Goal: Task Accomplishment & Management: Manage account settings

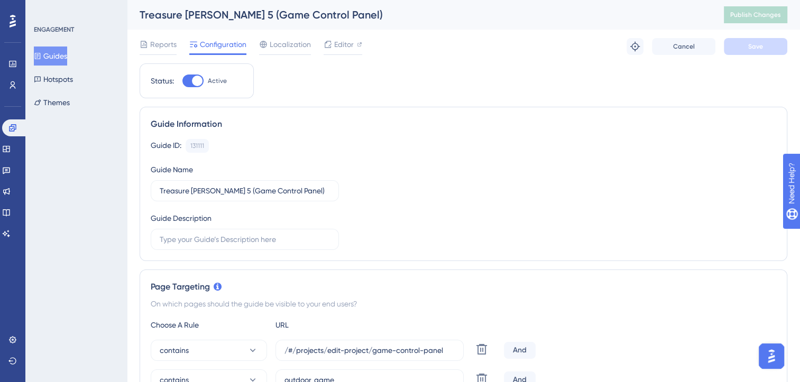
click at [52, 62] on button "Guides" at bounding box center [50, 56] width 33 height 19
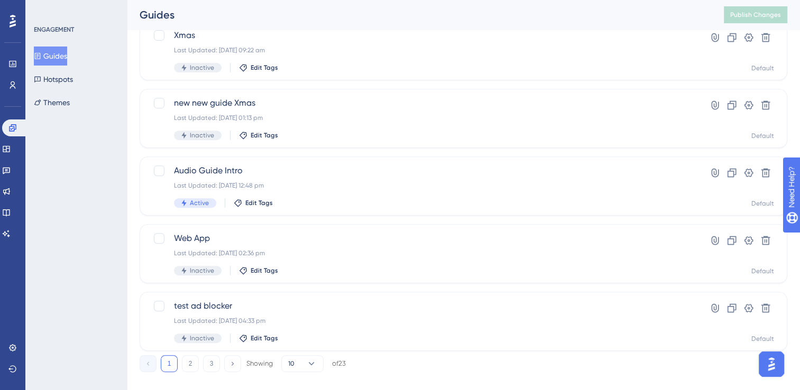
scroll to position [430, 0]
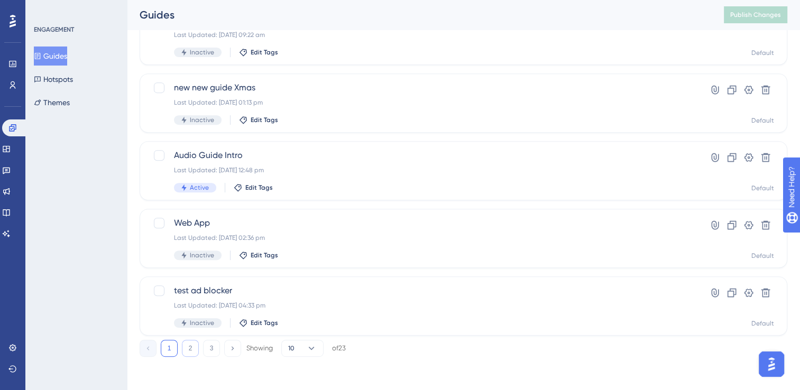
click at [197, 346] on button "2" at bounding box center [190, 348] width 17 height 17
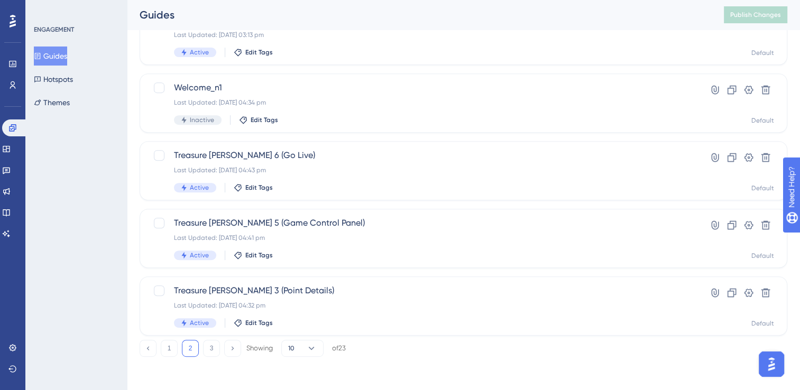
click at [220, 346] on div "1 2 3 Showing 10 of 23" at bounding box center [243, 348] width 206 height 17
click at [214, 348] on button "3" at bounding box center [211, 348] width 17 height 17
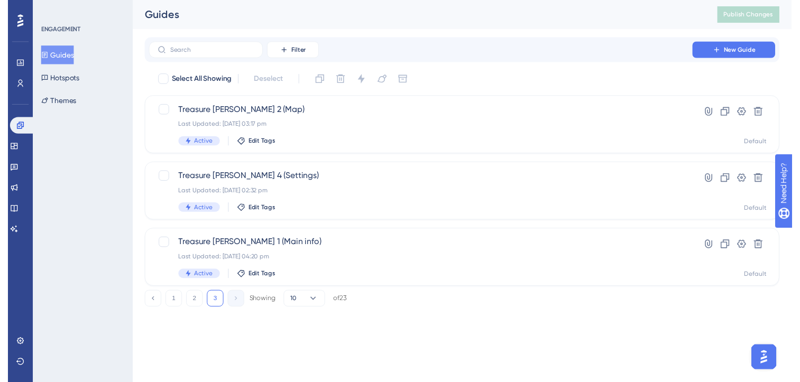
scroll to position [0, 0]
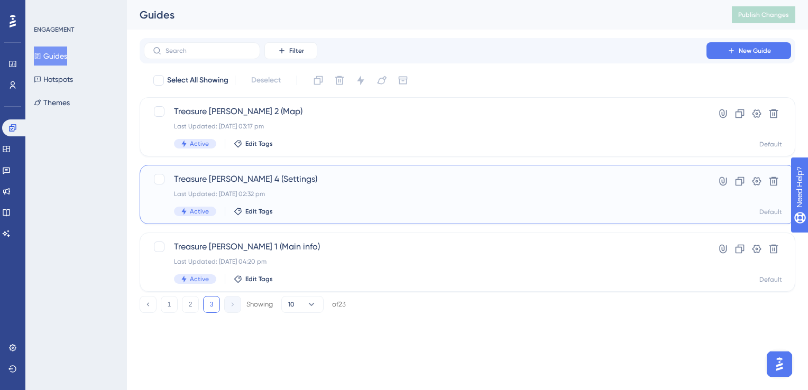
click at [374, 221] on div "Treasure Hunt 4 (Settings) Last Updated: 08 Jul 2025 02:32 pm Active Edit Tags …" at bounding box center [468, 194] width 656 height 59
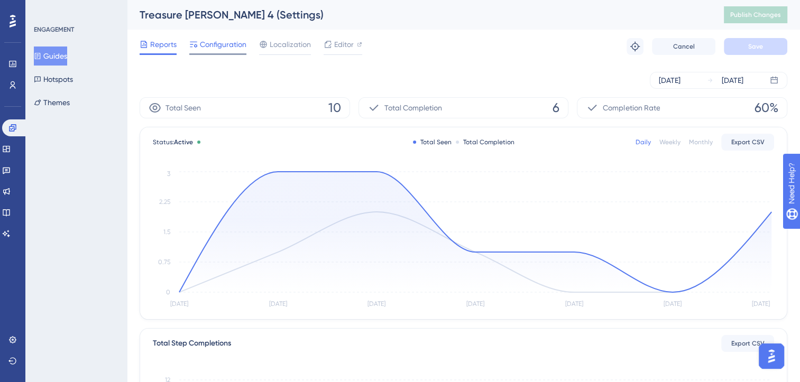
click at [235, 45] on span "Configuration" at bounding box center [223, 44] width 47 height 13
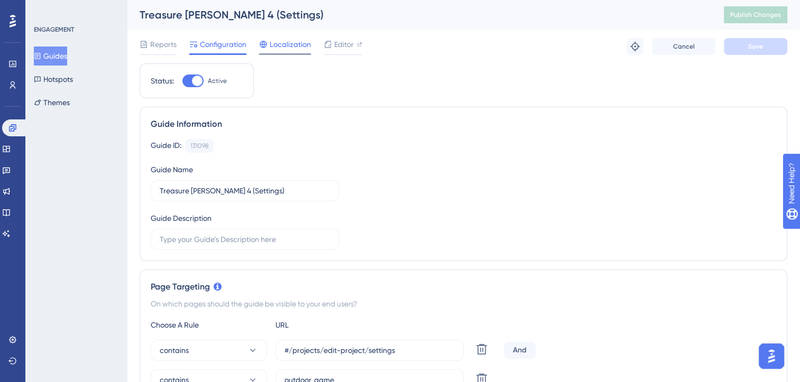
click at [306, 45] on span "Localization" at bounding box center [290, 44] width 41 height 13
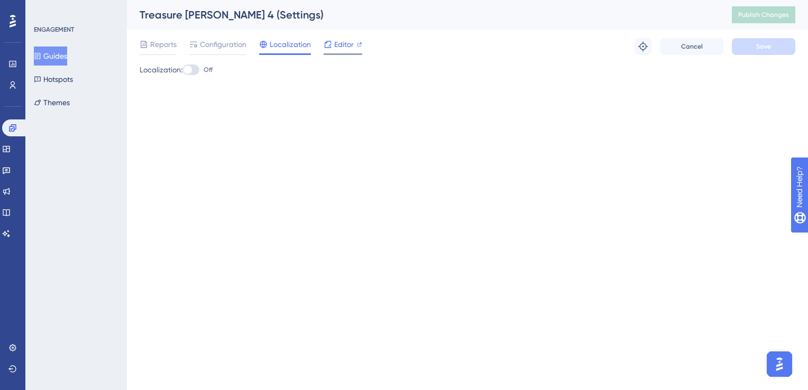
click at [347, 49] on span "Editor" at bounding box center [344, 44] width 20 height 13
click at [362, 43] on div "Reports Configuration Localization Editor Troubleshoot Cancel Save" at bounding box center [468, 47] width 656 height 34
click at [359, 43] on icon at bounding box center [359, 44] width 5 height 5
click at [737, 20] on button "Publish Changes" at bounding box center [763, 14] width 63 height 17
click at [63, 58] on button "Guides" at bounding box center [50, 56] width 33 height 19
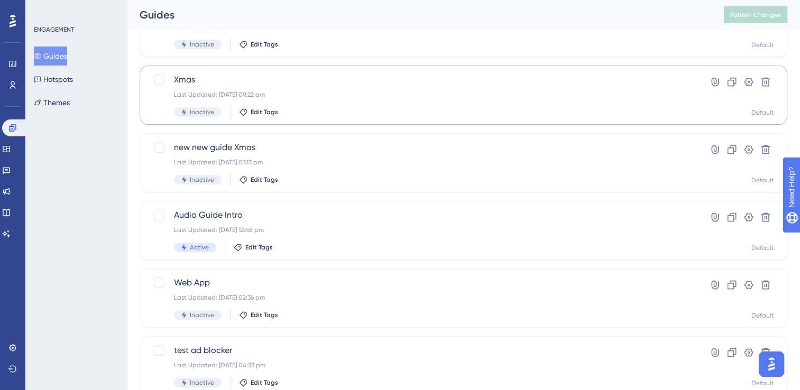
scroll to position [430, 0]
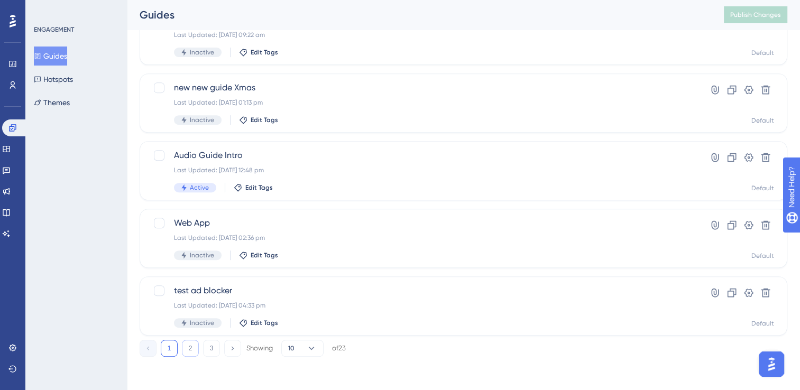
click at [191, 353] on button "2" at bounding box center [190, 348] width 17 height 17
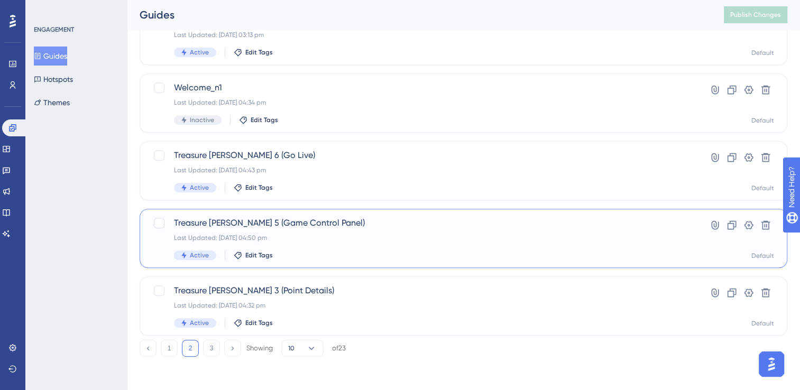
click at [278, 223] on span "Treasure Hunt 5 (Game Control Panel)" at bounding box center [421, 223] width 494 height 13
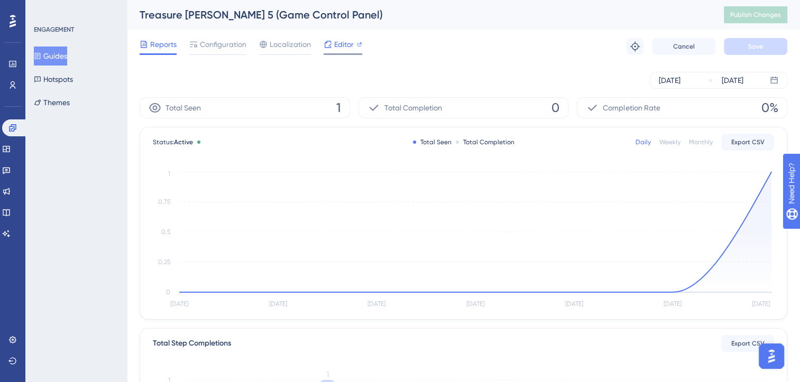
click at [330, 43] on icon at bounding box center [328, 44] width 8 height 8
click at [332, 46] on div "Editor" at bounding box center [343, 44] width 39 height 13
click at [779, 16] on span "Publish Changes" at bounding box center [755, 15] width 51 height 8
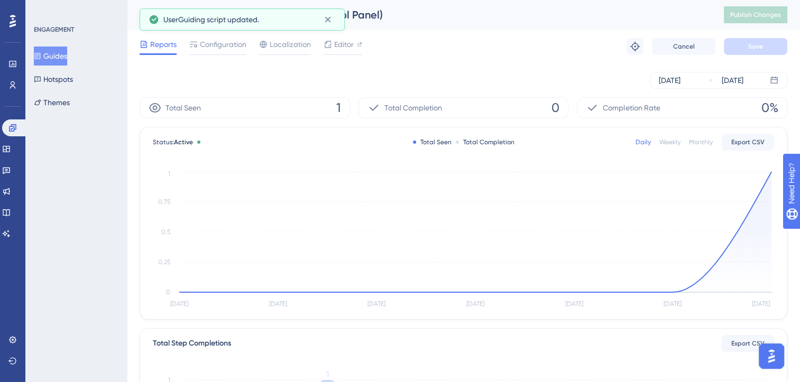
click at [67, 60] on button "Guides" at bounding box center [50, 56] width 33 height 19
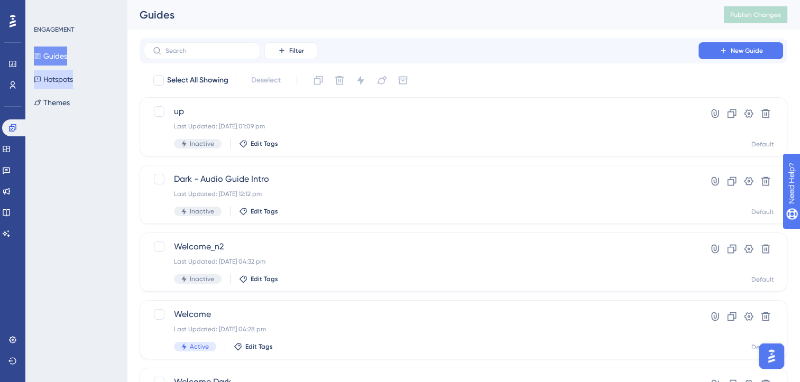
click at [51, 82] on button "Hotspots" at bounding box center [53, 79] width 39 height 19
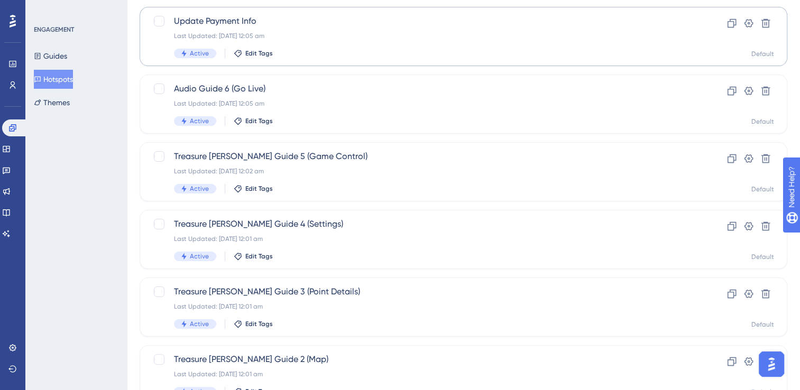
scroll to position [159, 0]
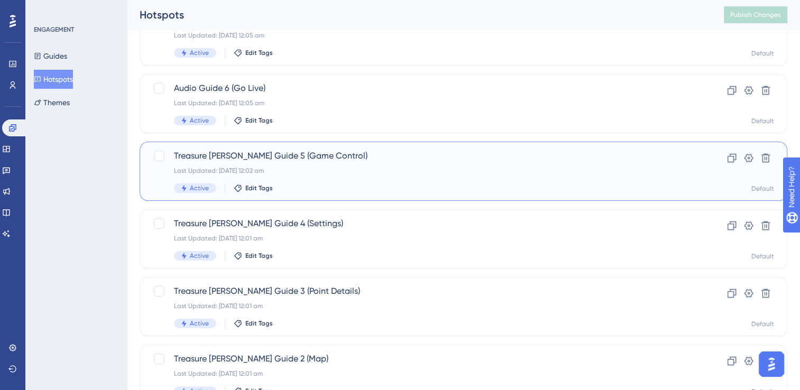
click at [315, 162] on div "Treasure Hunt Guide 5 (Game Control) Last Updated: 20 Aug 2025 12:02 am Active …" at bounding box center [421, 171] width 494 height 43
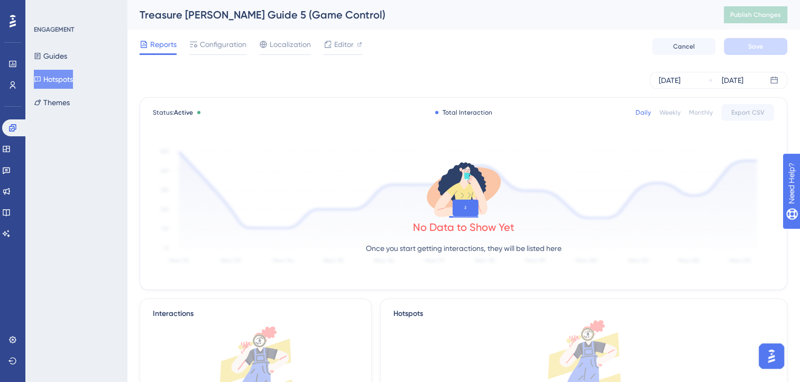
click at [336, 37] on div "Reports Configuration Localization Editor Cancel Save" at bounding box center [464, 47] width 648 height 34
drag, startPoint x: 336, startPoint y: 37, endPoint x: 334, endPoint y: 47, distance: 9.8
click at [334, 47] on div "Editor" at bounding box center [343, 44] width 39 height 13
click at [762, 16] on span "Publish Changes" at bounding box center [755, 15] width 51 height 8
